Goal: Task Accomplishment & Management: Manage account settings

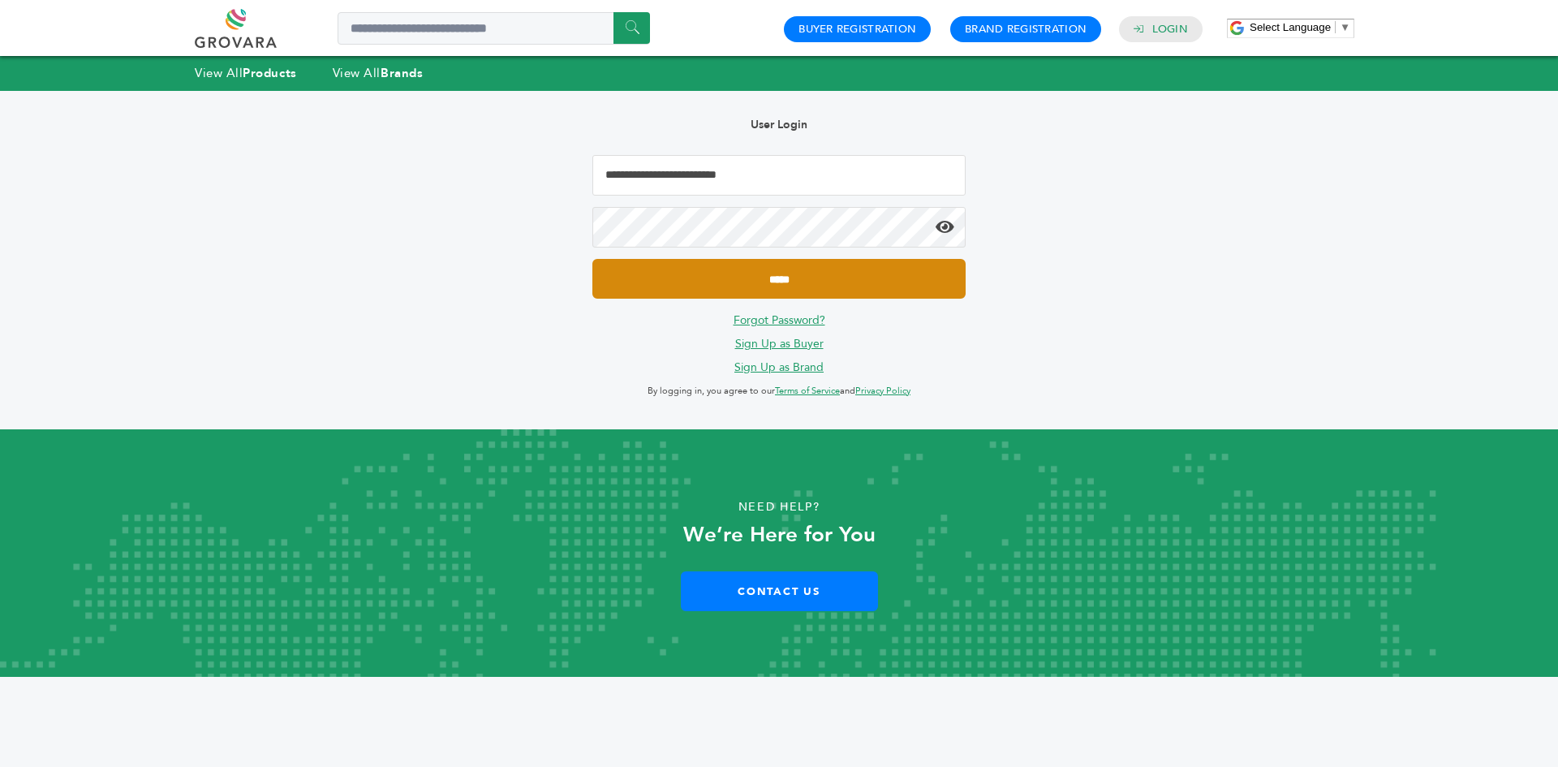
click at [680, 282] on input "*****" at bounding box center [778, 279] width 373 height 40
type input "**********"
click at [693, 273] on input "*****" at bounding box center [778, 279] width 373 height 40
